Goal: Task Accomplishment & Management: Use online tool/utility

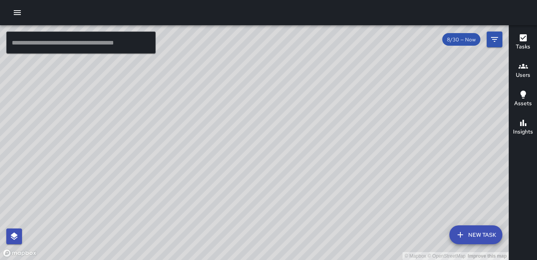
click at [529, 192] on div "Tasks Users Assets Insights" at bounding box center [523, 142] width 28 height 234
click at [17, 10] on icon "button" at bounding box center [17, 12] width 9 height 9
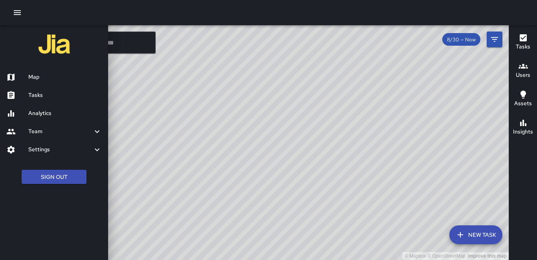
click at [31, 94] on h6 "Tasks" at bounding box center [65, 95] width 74 height 9
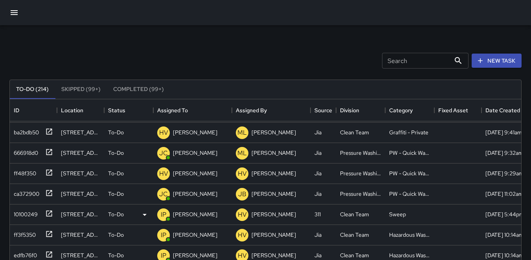
scroll to position [1219, 0]
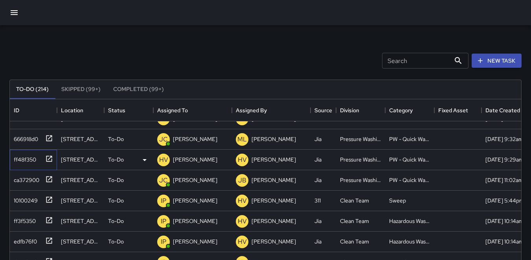
click at [29, 157] on div "ff48f350" at bounding box center [24, 157] width 26 height 11
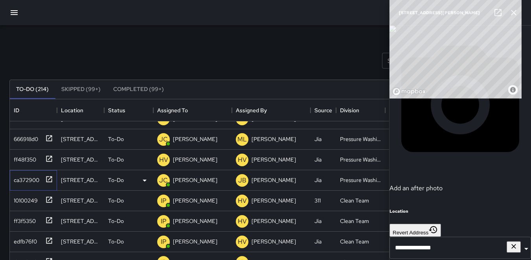
click at [30, 178] on div "ca372900" at bounding box center [25, 178] width 29 height 11
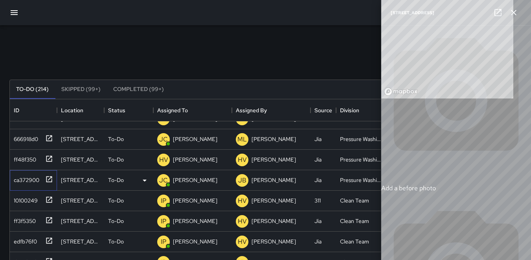
type input "**********"
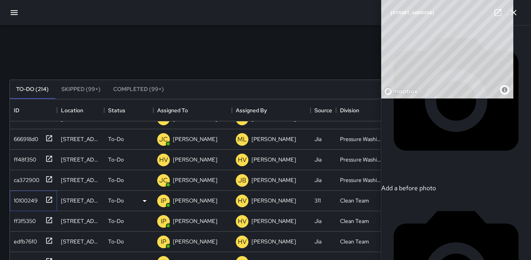
click at [22, 195] on div "10100249" at bounding box center [24, 198] width 27 height 11
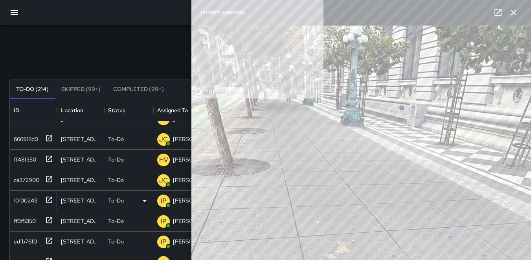
type input "**********"
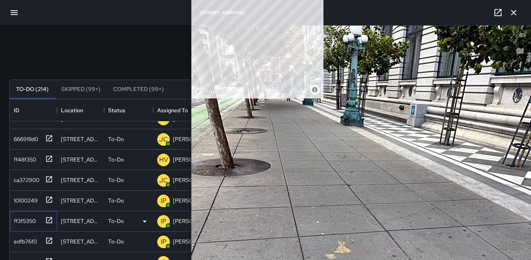
click at [22, 224] on div "ff3f5350" at bounding box center [23, 219] width 25 height 11
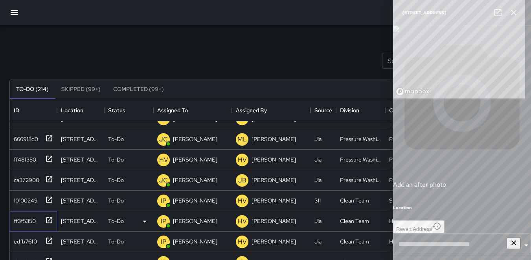
type input "**********"
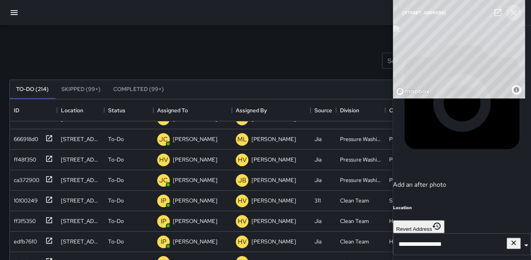
click at [513, 11] on icon "button" at bounding box center [513, 12] width 9 height 9
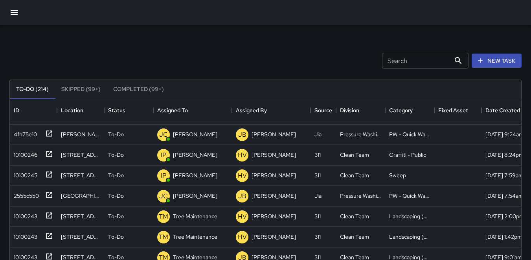
scroll to position [1652, 0]
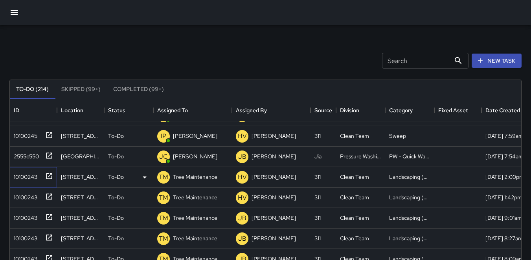
click at [22, 175] on div "10100243" at bounding box center [24, 174] width 27 height 11
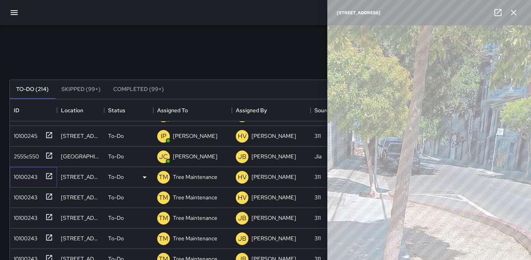
type input "**********"
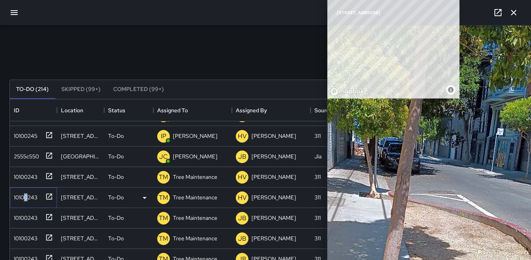
click at [26, 195] on div "10100243" at bounding box center [24, 195] width 27 height 11
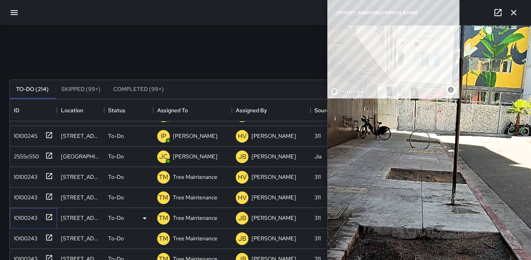
click at [30, 216] on div "10100243" at bounding box center [24, 215] width 27 height 11
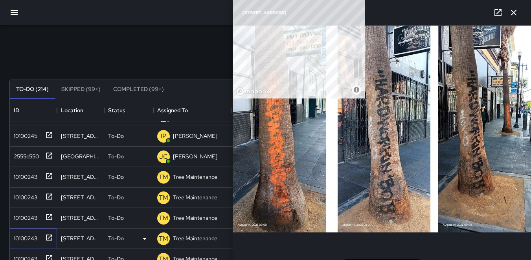
click at [27, 238] on div "10100243" at bounding box center [24, 236] width 27 height 11
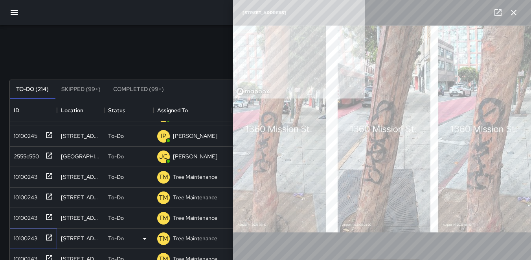
type input "**********"
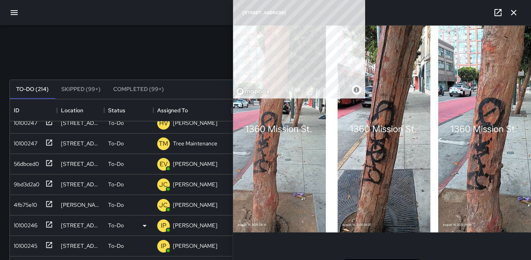
scroll to position [1534, 0]
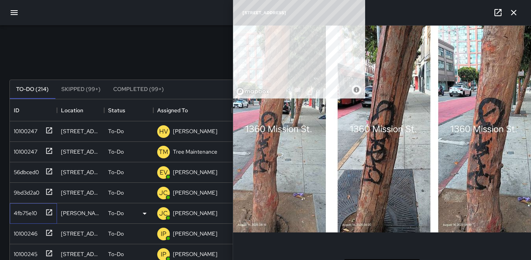
click at [25, 210] on div "4fb75e10" at bounding box center [24, 211] width 26 height 11
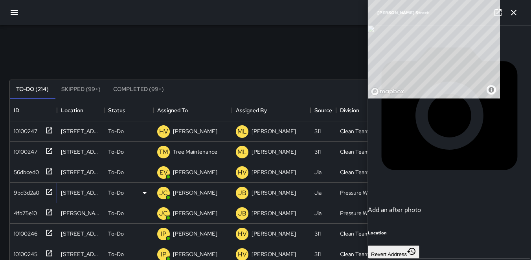
click at [24, 189] on div "9bd3d2a0" at bounding box center [25, 190] width 29 height 11
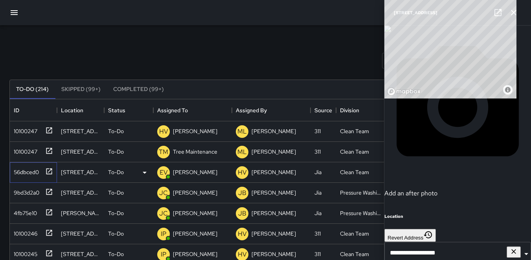
click at [31, 166] on div "56dbced0" at bounding box center [25, 170] width 28 height 11
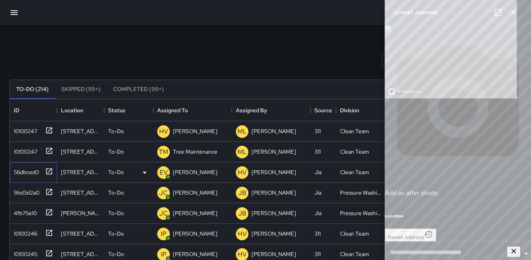
type input "**********"
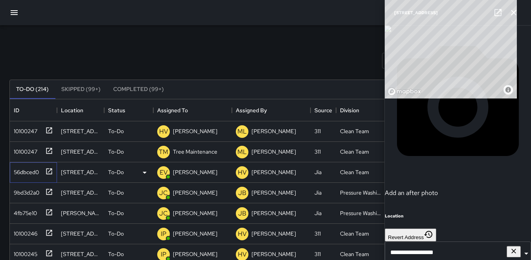
click at [32, 169] on div "56dbced0" at bounding box center [25, 170] width 28 height 11
click at [391, 32] on img at bounding box center [388, 29] width 6 height 6
click at [162, 170] on p "EV" at bounding box center [164, 172] width 8 height 9
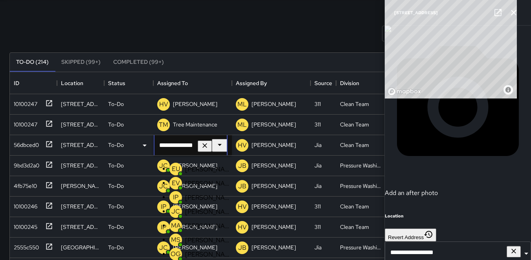
scroll to position [39, 0]
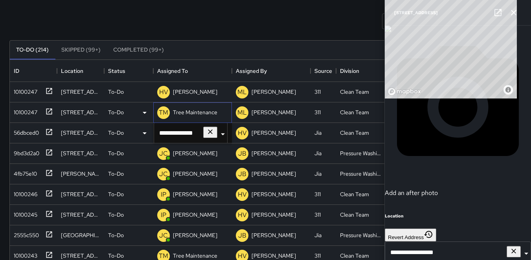
click at [161, 110] on p "TM" at bounding box center [163, 112] width 9 height 9
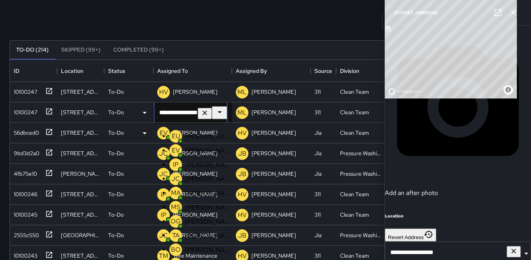
scroll to position [291, 0]
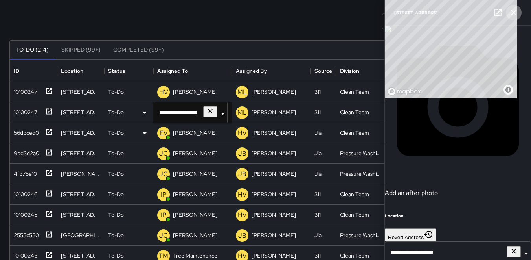
click at [510, 16] on icon "button" at bounding box center [513, 12] width 9 height 9
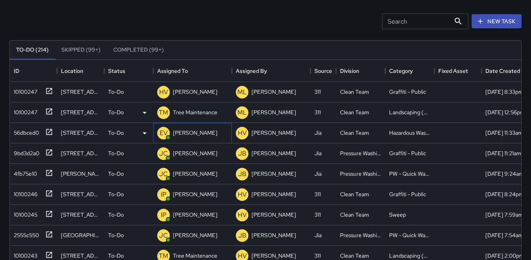
click at [162, 133] on p "EV" at bounding box center [164, 132] width 8 height 9
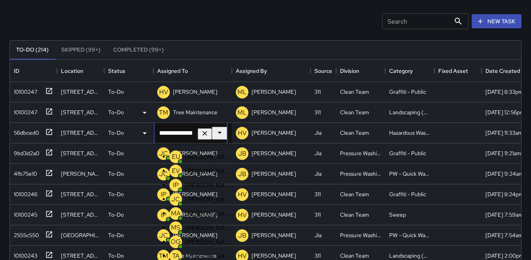
scroll to position [311, 0]
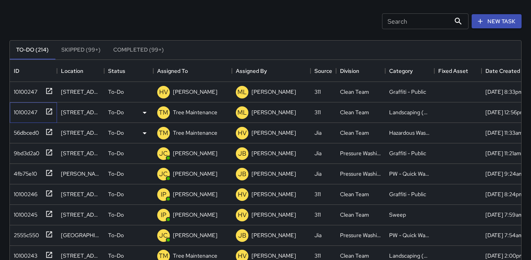
click at [30, 115] on div "10100247" at bounding box center [24, 110] width 27 height 11
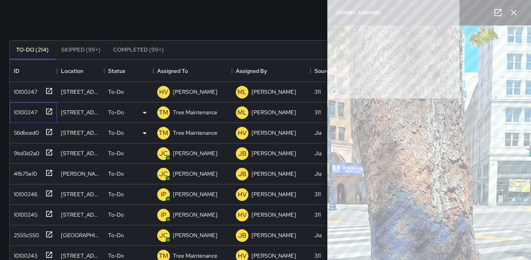
type input "**********"
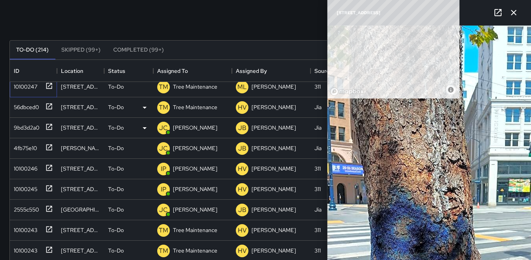
scroll to position [1573, 0]
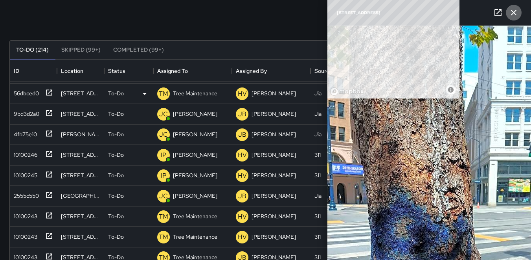
click at [514, 12] on icon "button" at bounding box center [514, 13] width 6 height 6
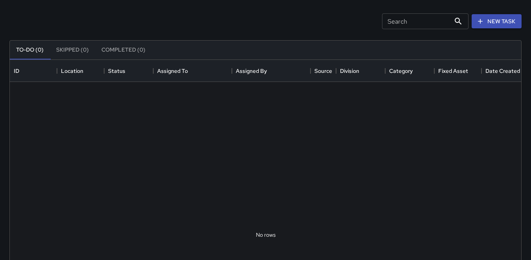
scroll to position [327, 506]
